Goal: Information Seeking & Learning: Ask a question

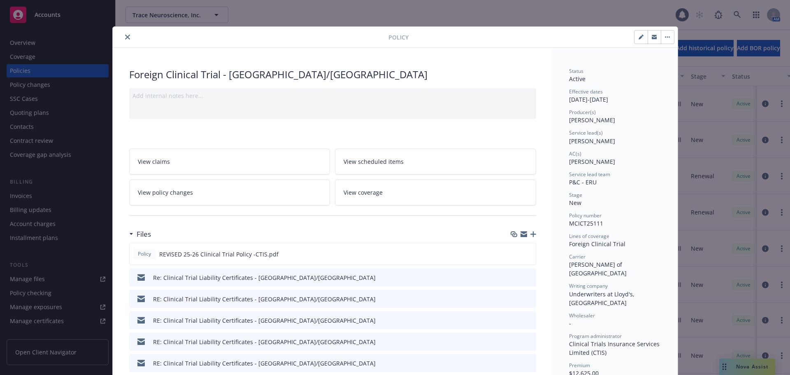
click at [125, 37] on icon "close" at bounding box center [127, 37] width 5 height 5
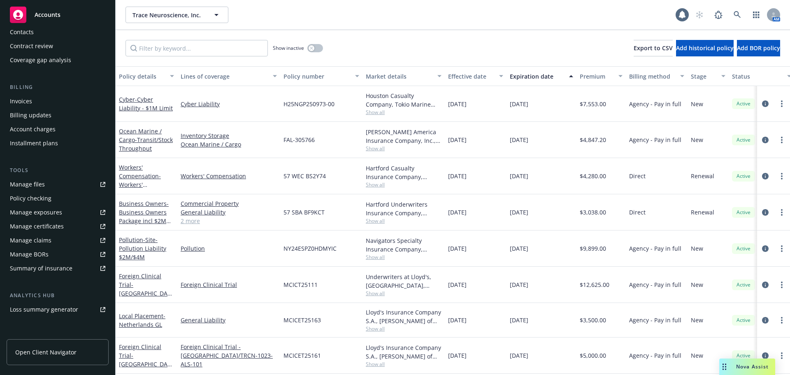
scroll to position [97, 0]
click at [44, 226] on div "Manage certificates" at bounding box center [37, 223] width 54 height 13
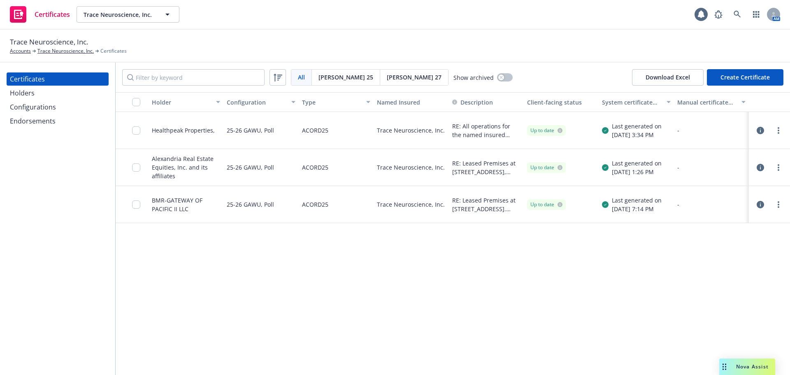
click at [29, 91] on div "Holders" at bounding box center [22, 92] width 25 height 13
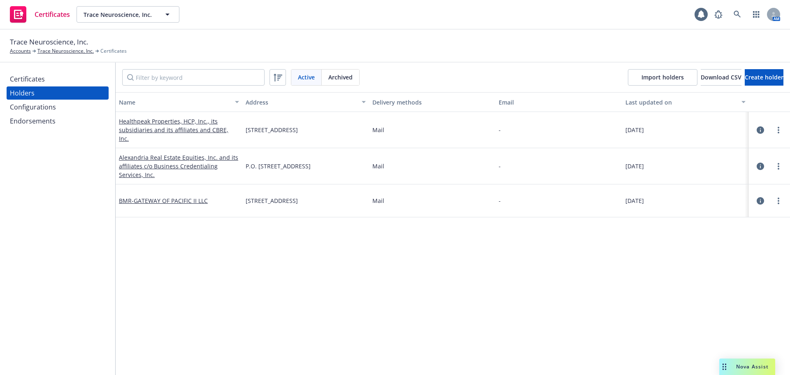
click at [729, 15] on div "AM" at bounding box center [745, 14] width 70 height 16
click at [737, 15] on icon at bounding box center [737, 14] width 7 height 7
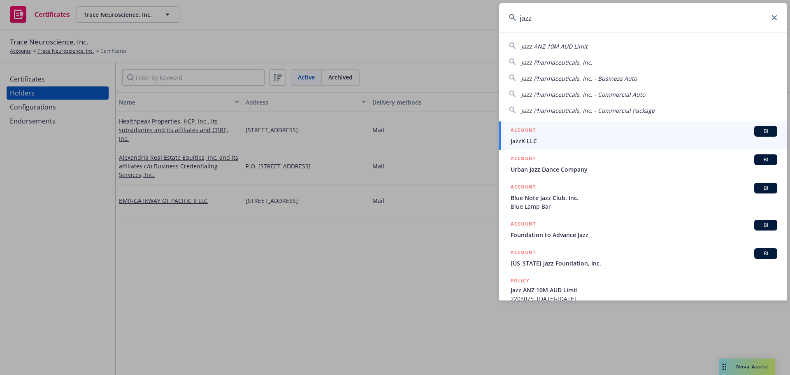
click at [589, 60] on span "Jazz Pharmaceuticals, Inc." at bounding box center [556, 62] width 71 height 8
type input "Jazz Pharmaceuticals, Inc."
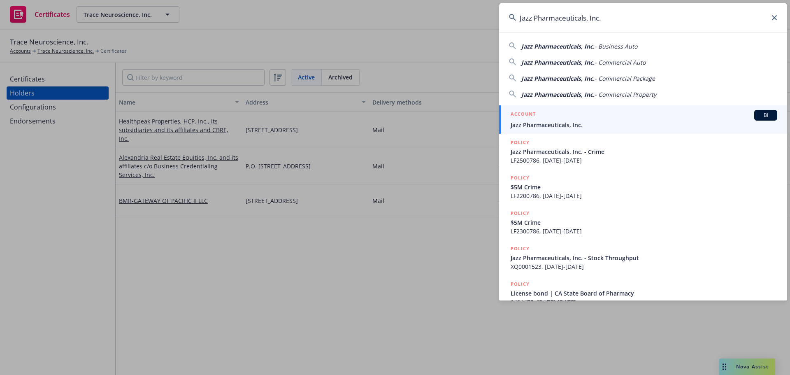
click at [581, 114] on div "ACCOUNT BI" at bounding box center [644, 115] width 267 height 11
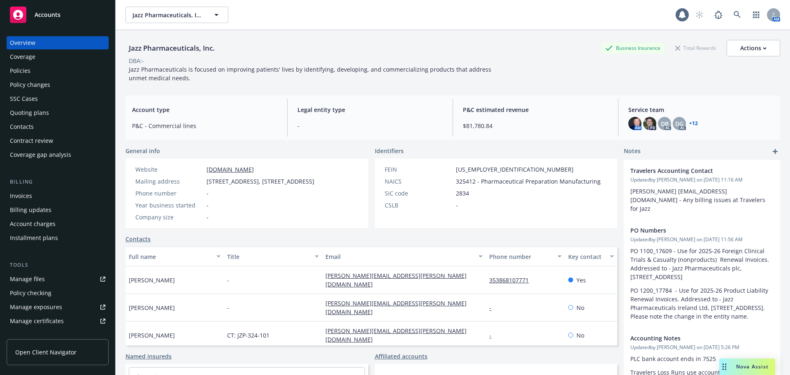
click at [26, 69] on div "Policies" at bounding box center [20, 70] width 21 height 13
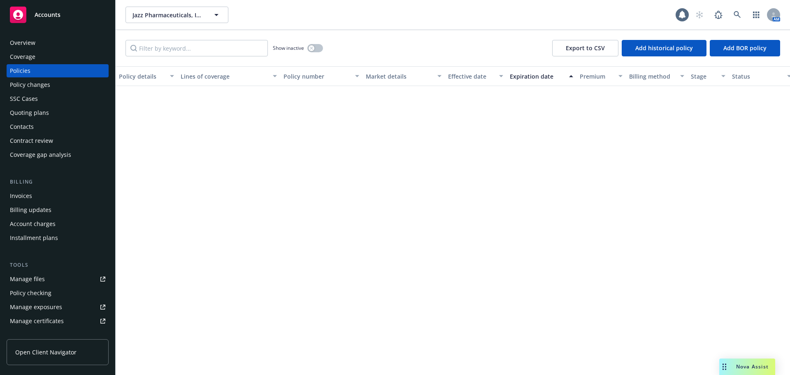
scroll to position [4054, 0]
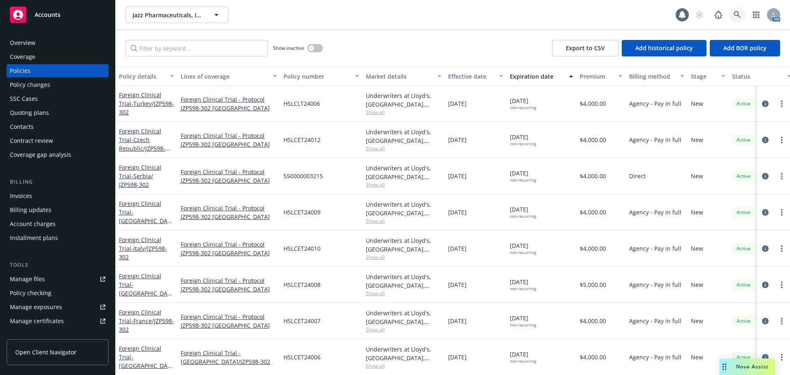
click at [736, 12] on icon at bounding box center [737, 14] width 7 height 7
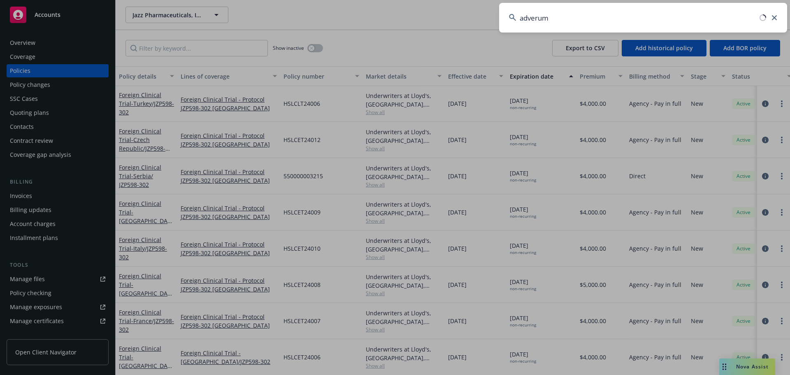
type input "adverum"
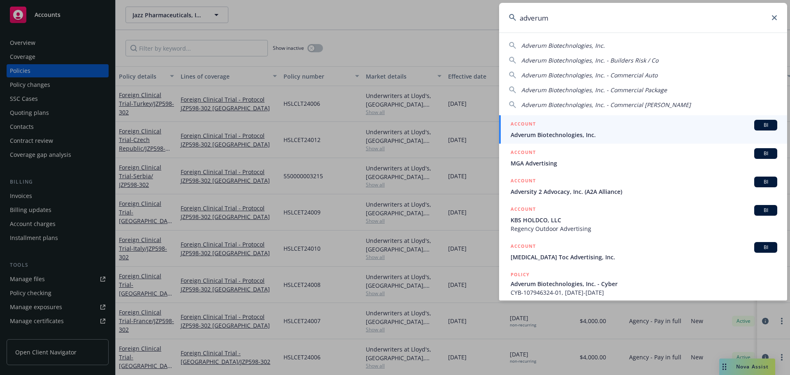
click at [590, 137] on span "Adverum Biotechnologies, Inc." at bounding box center [644, 134] width 267 height 9
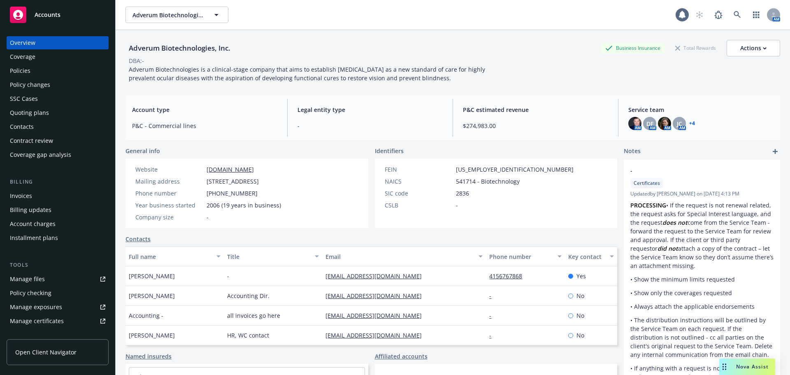
click at [40, 67] on div "Policies" at bounding box center [57, 70] width 95 height 13
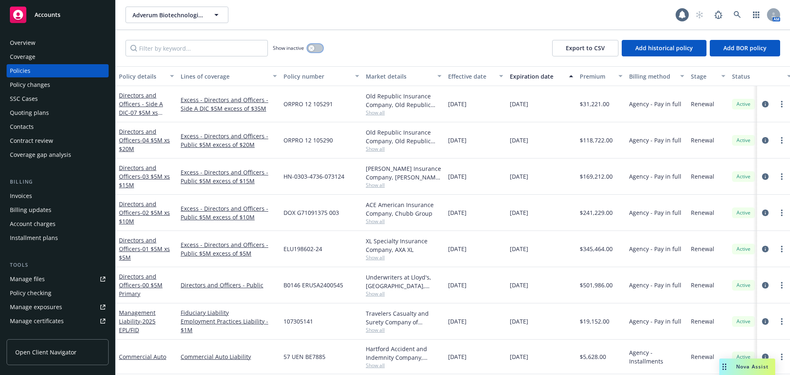
click at [319, 47] on button "button" at bounding box center [315, 48] width 16 height 8
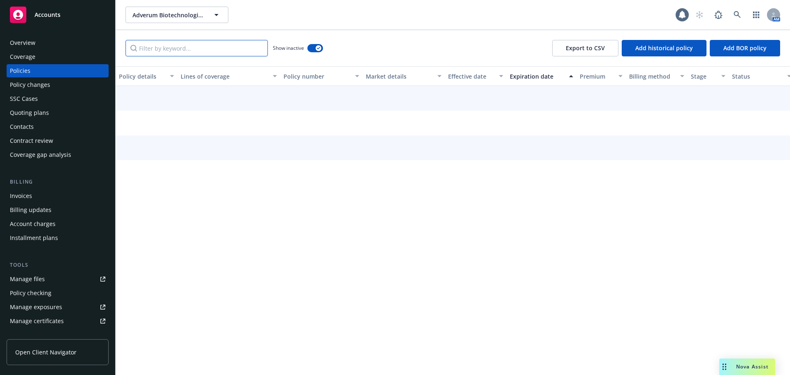
click at [165, 46] on input "Filter by keyword..." at bounding box center [197, 48] width 142 height 16
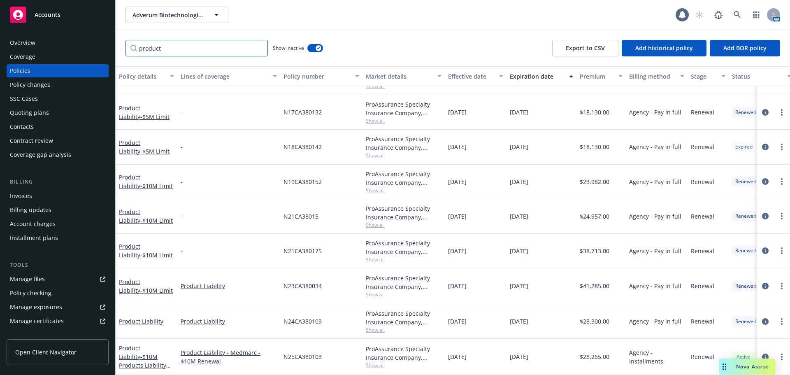
scroll to position [65, 0]
type input "product"
click at [740, 14] on icon at bounding box center [737, 14] width 7 height 7
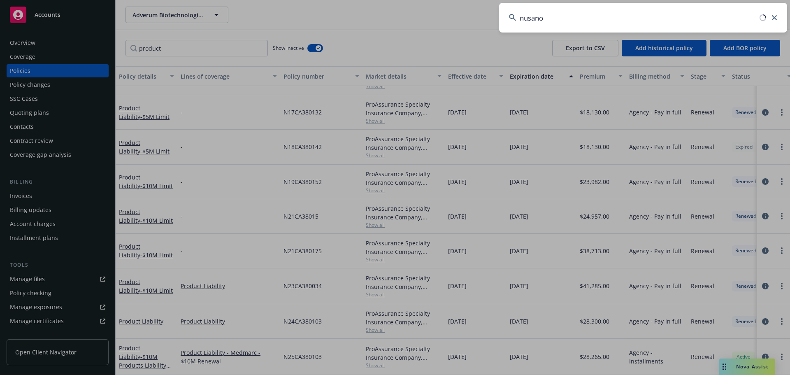
type input "nusano"
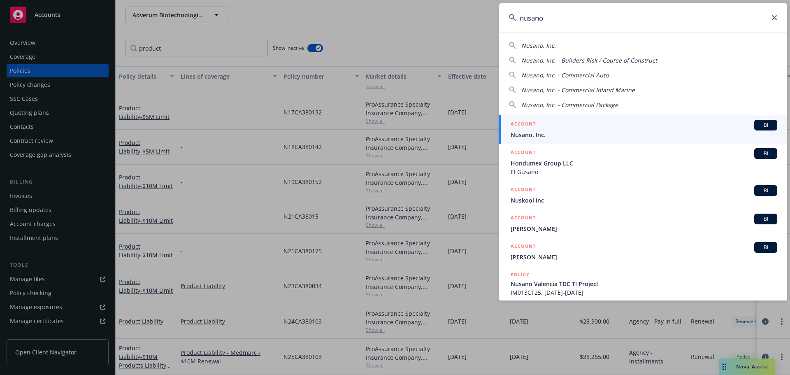
click at [642, 123] on div "ACCOUNT BI" at bounding box center [644, 125] width 267 height 11
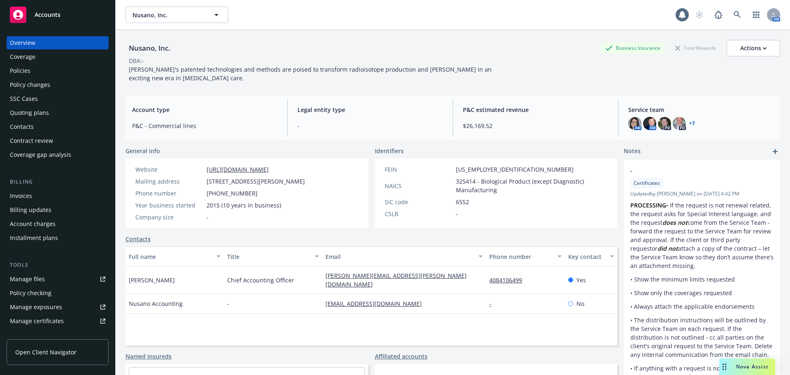
click at [742, 368] on span "Nova Assist" at bounding box center [752, 366] width 33 height 7
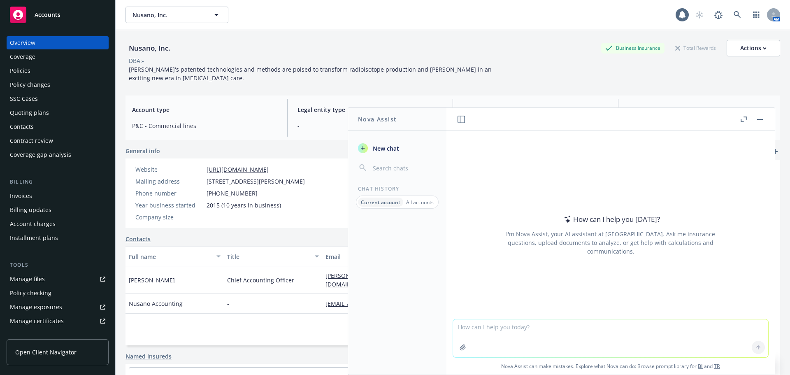
click at [480, 324] on textarea at bounding box center [610, 338] width 315 height 38
type textarea "are medical isotopes covered by the price anderson act?"
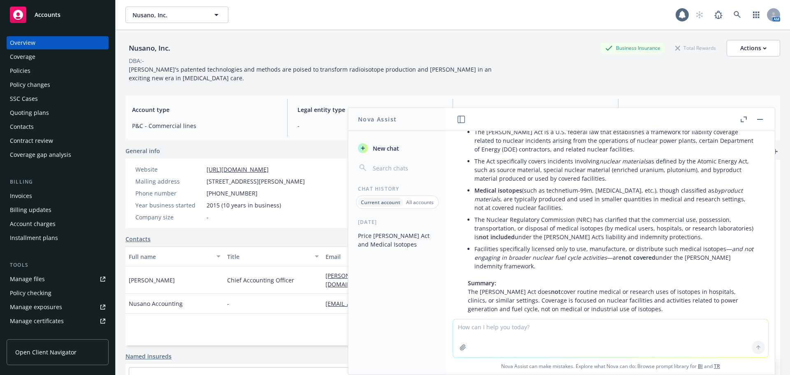
scroll to position [72, 0]
type textarea "would producing low enriched uranium be subject to the price anderson act?"
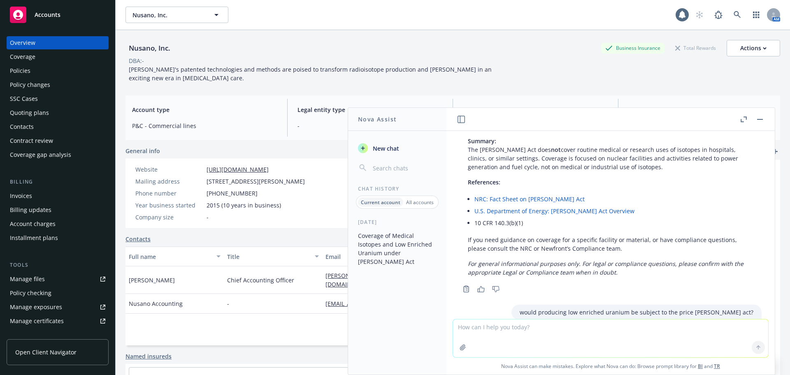
scroll to position [154, 0]
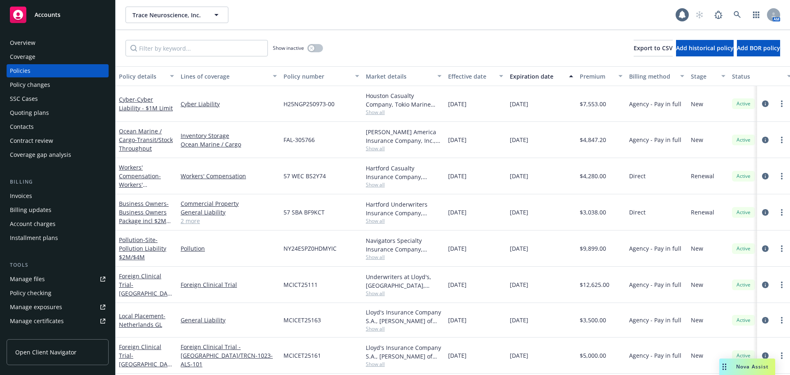
scroll to position [97, 0]
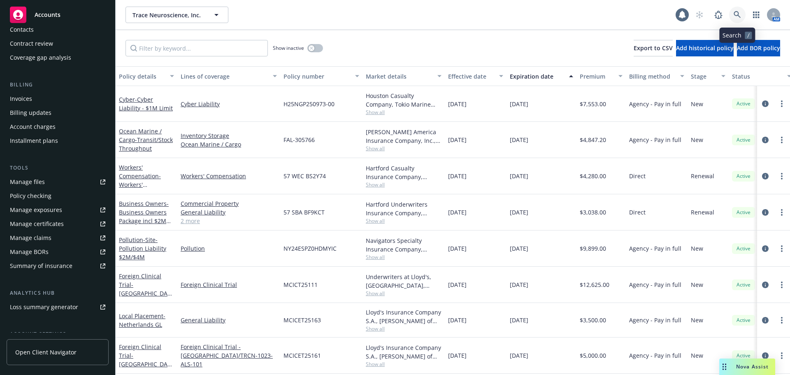
click at [735, 15] on icon at bounding box center [737, 14] width 7 height 7
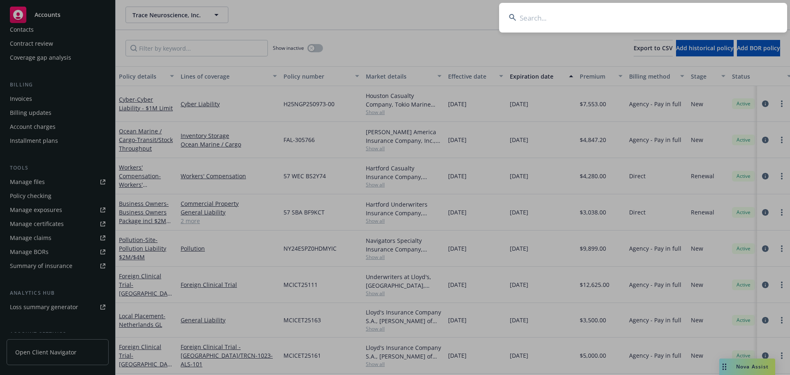
click at [564, 21] on input at bounding box center [643, 18] width 288 height 30
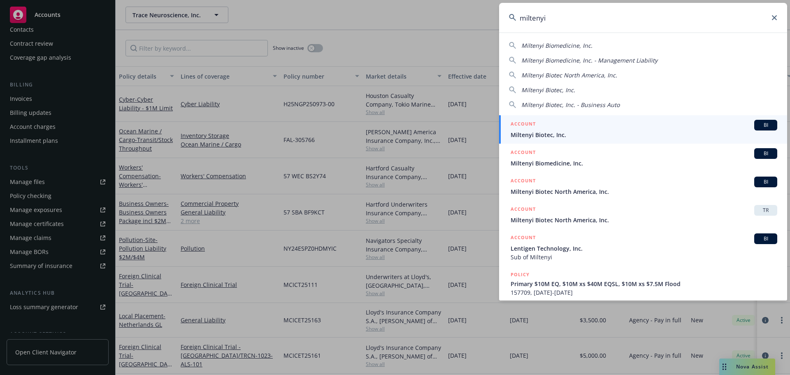
type input "miltenyi"
click at [574, 132] on span "Miltenyi Biotec, Inc." at bounding box center [644, 134] width 267 height 9
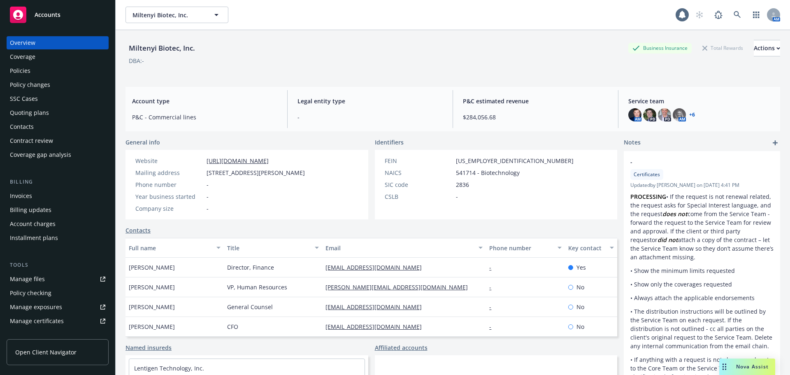
click at [751, 366] on span "Nova Assist" at bounding box center [752, 366] width 33 height 7
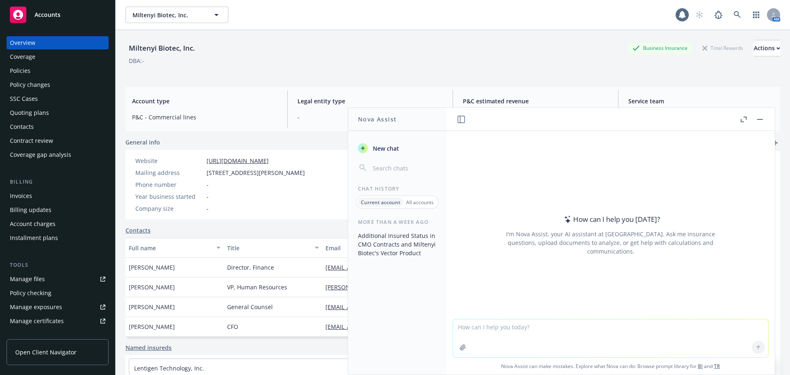
click at [478, 329] on textarea at bounding box center [610, 338] width 315 height 38
type textarea "who writes insurance for the price anderson act"
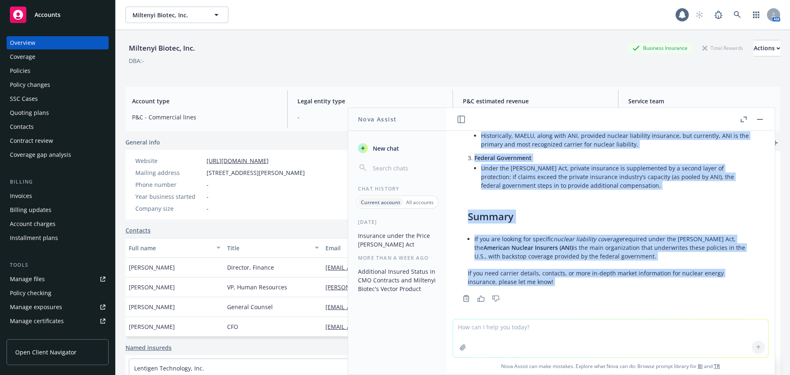
scroll to position [171, 0]
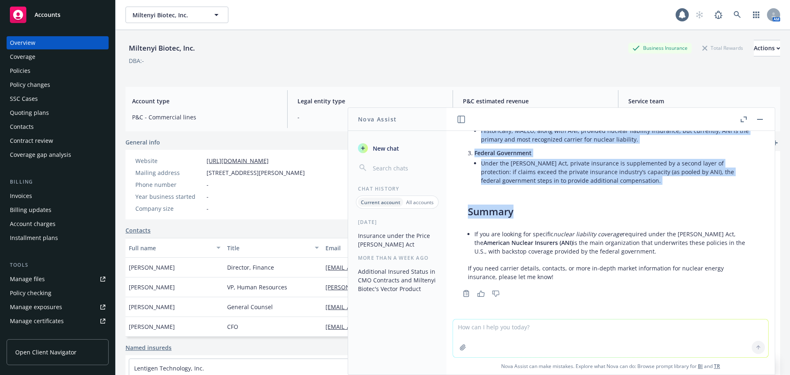
drag, startPoint x: 598, startPoint y: 290, endPoint x: 559, endPoint y: 199, distance: 99.4
click at [559, 199] on div "The Price-Anderson Act relates specifically to nuclear liability insurance in t…" at bounding box center [611, 138] width 302 height 293
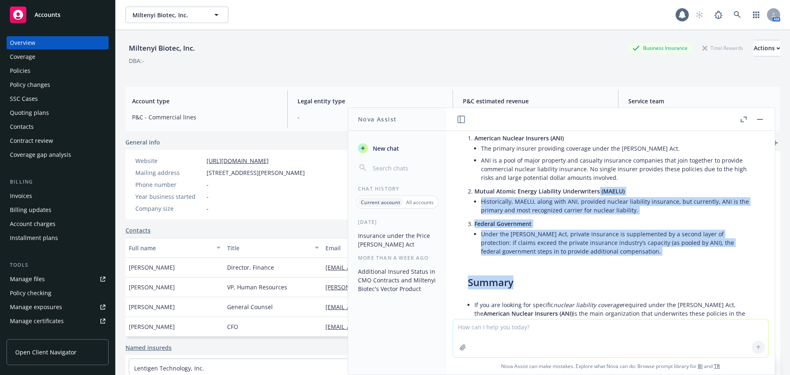
scroll to position [93, 0]
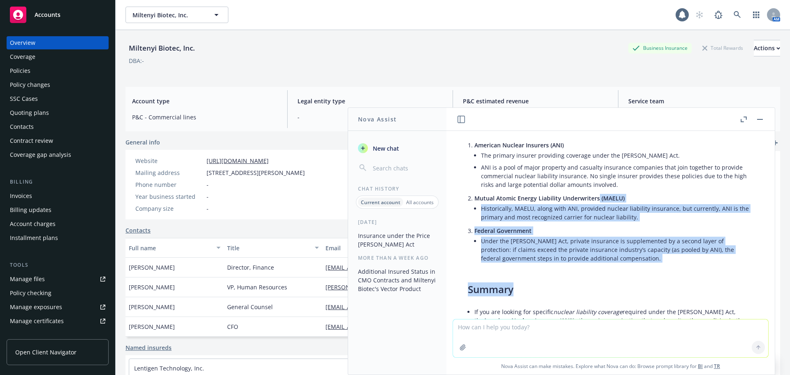
click at [545, 208] on li "Historically, MAELU, along with ANI, provided nuclear liability insurance, but …" at bounding box center [617, 212] width 272 height 21
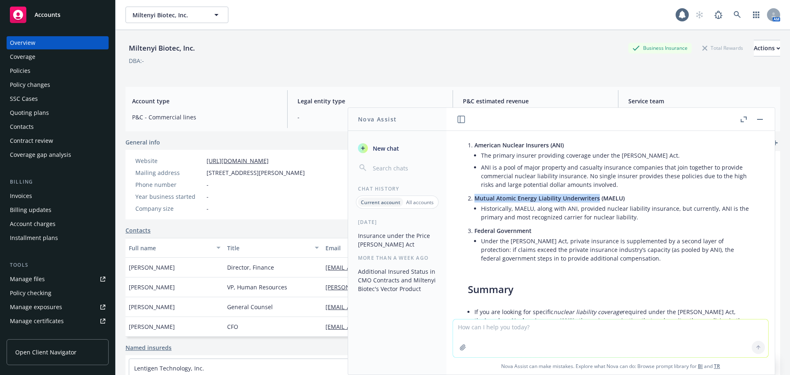
drag, startPoint x: 598, startPoint y: 200, endPoint x: 475, endPoint y: 198, distance: 122.3
click at [475, 198] on span "Mutual Atomic Energy Liability Underwriters (MAELU)" at bounding box center [550, 198] width 150 height 8
copy span "Mutual Atomic Energy Liability Underwriters"
click at [596, 216] on li "Historically, MAELU, along with ANI, provided nuclear liability insurance, but …" at bounding box center [617, 212] width 272 height 21
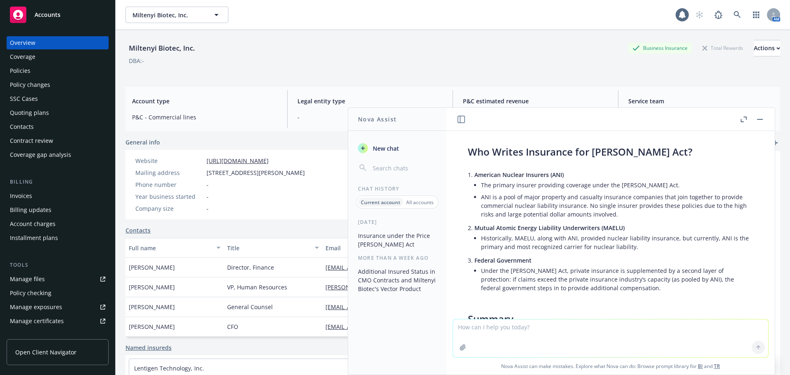
scroll to position [36, 0]
